Goal: Task Accomplishment & Management: Manage account settings

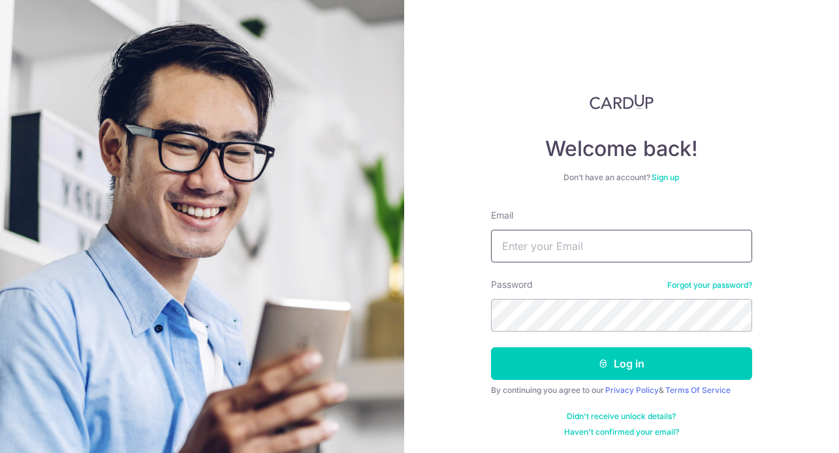
type input "[EMAIL_ADDRESS][DOMAIN_NAME]"
click at [567, 384] on form "Email akoh00@gmail.com Password Forgot your password? Log in By continuing you …" at bounding box center [621, 323] width 261 height 228
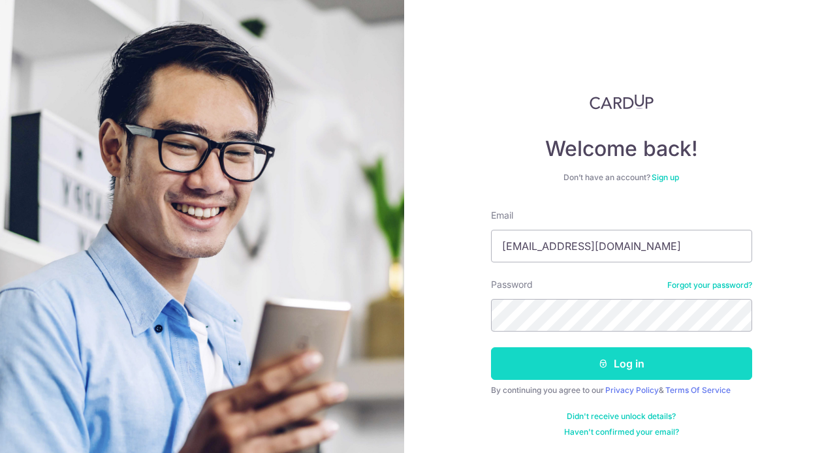
click at [568, 363] on button "Log in" at bounding box center [621, 363] width 261 height 33
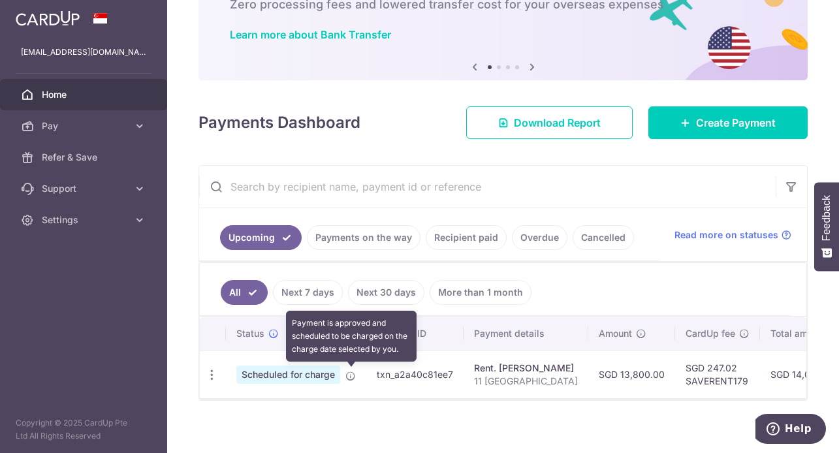
click at [346, 377] on icon at bounding box center [350, 376] width 10 height 10
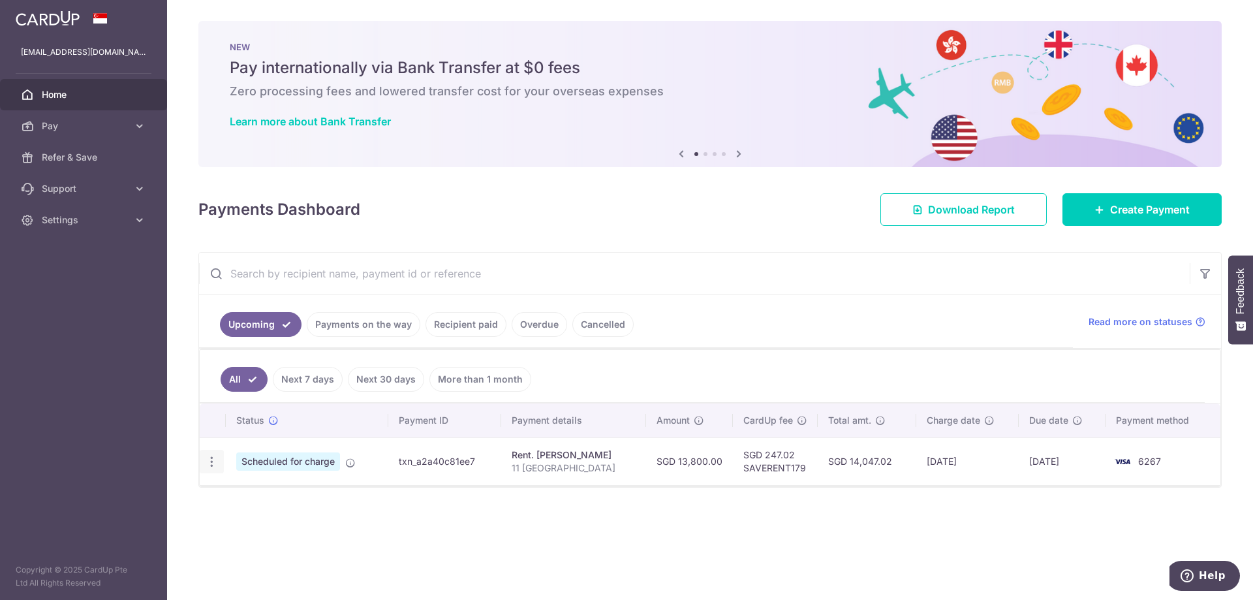
click at [214, 452] on icon "button" at bounding box center [212, 462] width 14 height 14
click at [268, 452] on span "Cancel payment" at bounding box center [281, 529] width 87 height 16
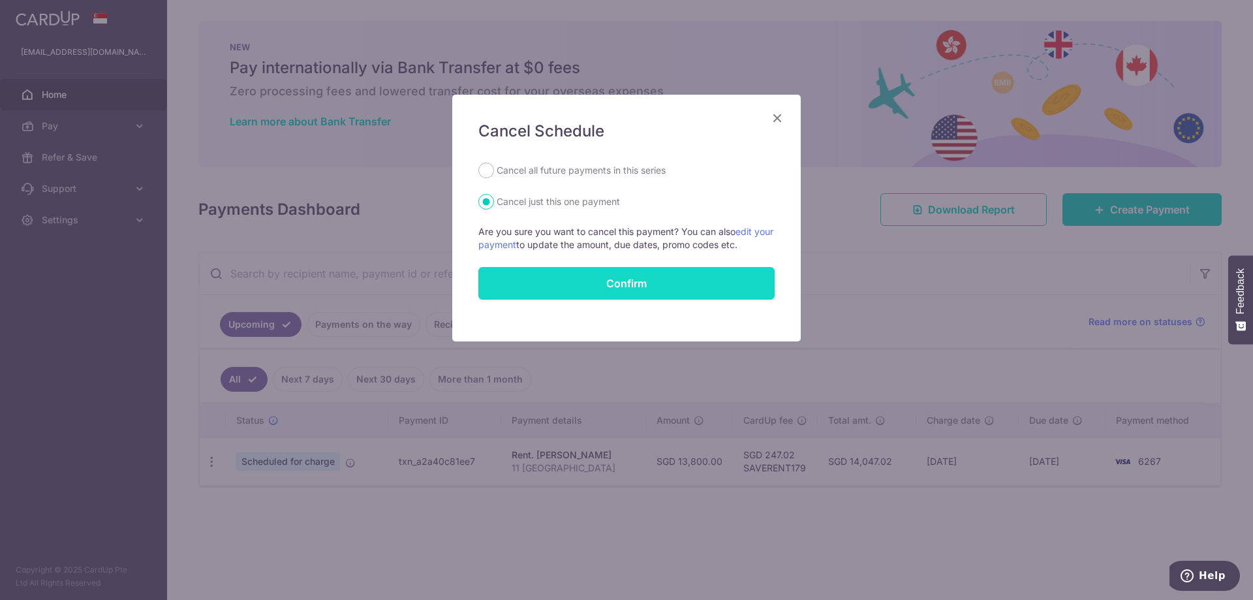
click at [596, 288] on button "Confirm" at bounding box center [626, 283] width 296 height 33
